Goal: Task Accomplishment & Management: Manage account settings

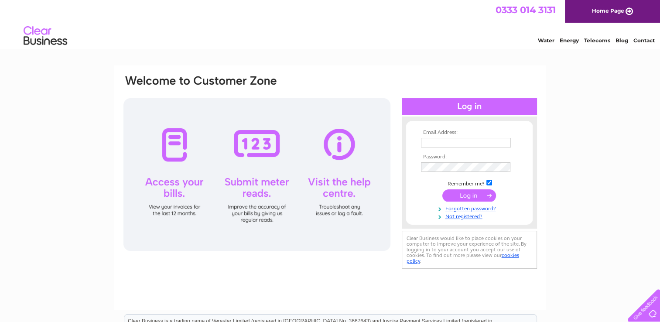
type input "lyden.dawn@hotmail.co.uk"
click at [459, 195] on input "submit" at bounding box center [469, 195] width 54 height 12
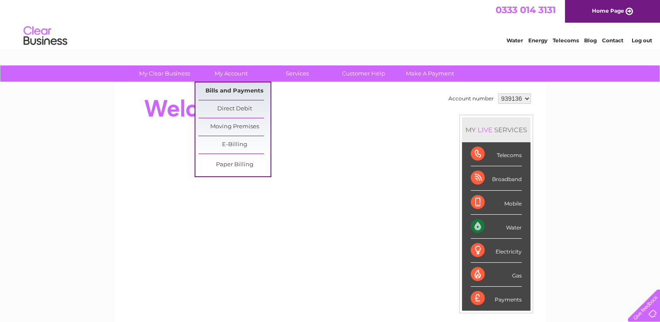
click at [227, 89] on link "Bills and Payments" at bounding box center [234, 90] width 72 height 17
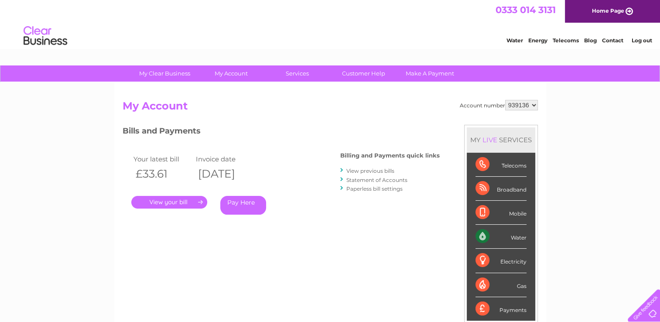
click at [181, 201] on link "." at bounding box center [169, 202] width 76 height 13
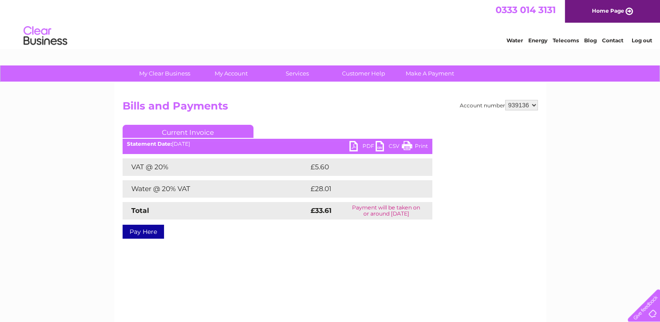
click at [360, 146] on link "PDF" at bounding box center [362, 147] width 26 height 13
